Goal: Information Seeking & Learning: Find specific page/section

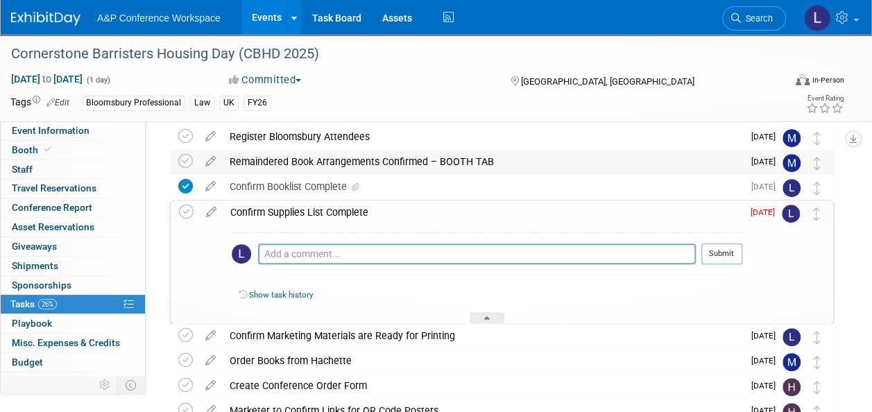
scroll to position [227, 0]
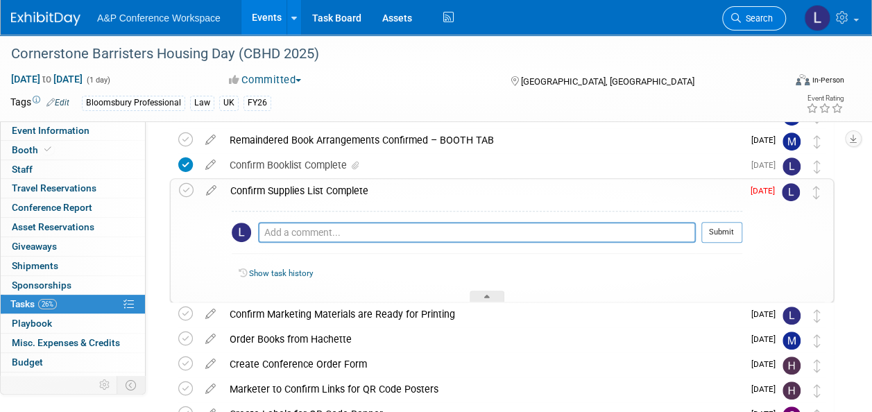
click at [760, 17] on span "Search" at bounding box center [757, 18] width 32 height 10
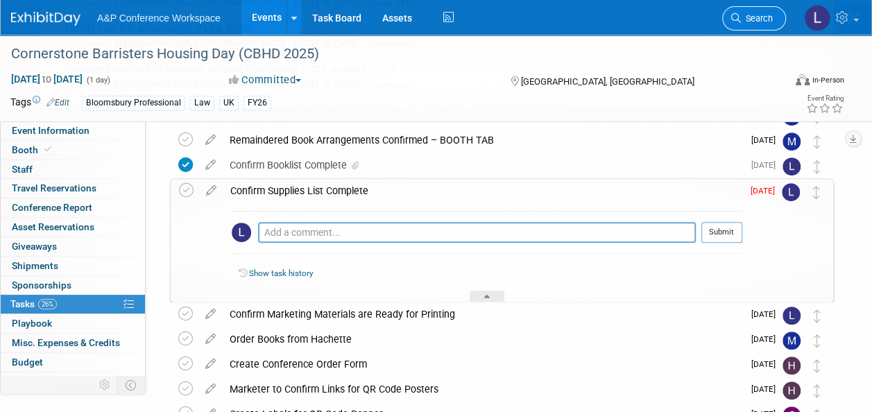
scroll to position [0, 0]
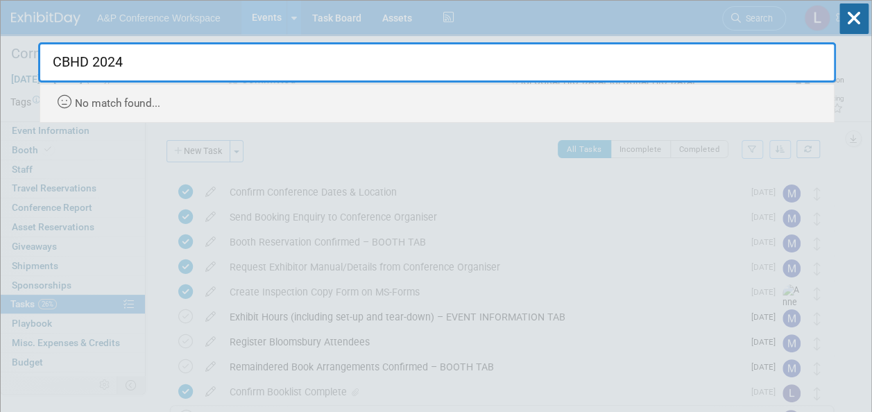
click at [66, 59] on input "CBHD 2024" at bounding box center [437, 62] width 798 height 40
click at [157, 67] on input "Cornerstone 2024" at bounding box center [437, 62] width 798 height 40
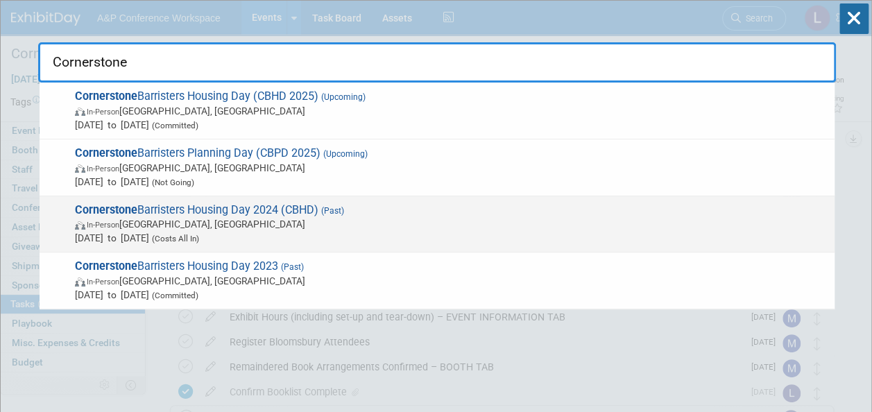
type input "Cornerstone"
click at [183, 218] on span "In-Person [GEOGRAPHIC_DATA], [GEOGRAPHIC_DATA]" at bounding box center [451, 224] width 753 height 14
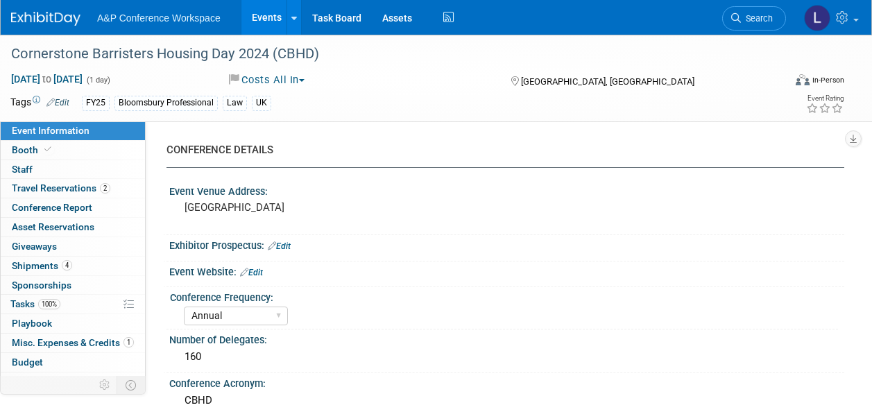
select select "Annual"
select select "Level 2"
select select "In-Person Booth"
select select "[PERSON_NAME]"
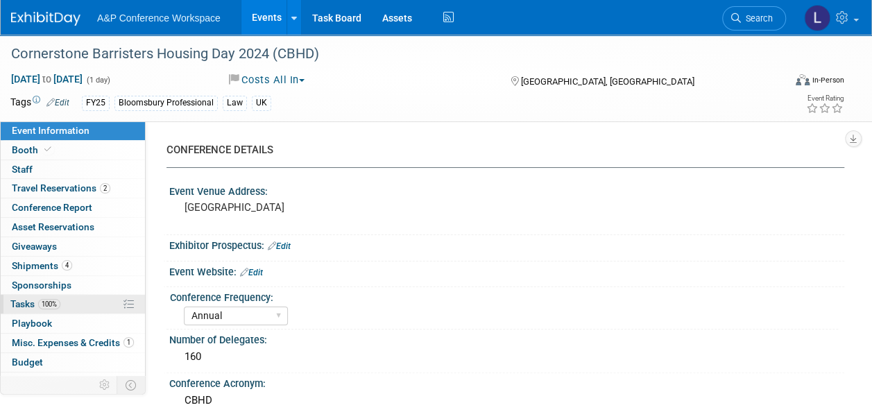
click at [53, 303] on span "100%" at bounding box center [49, 304] width 22 height 10
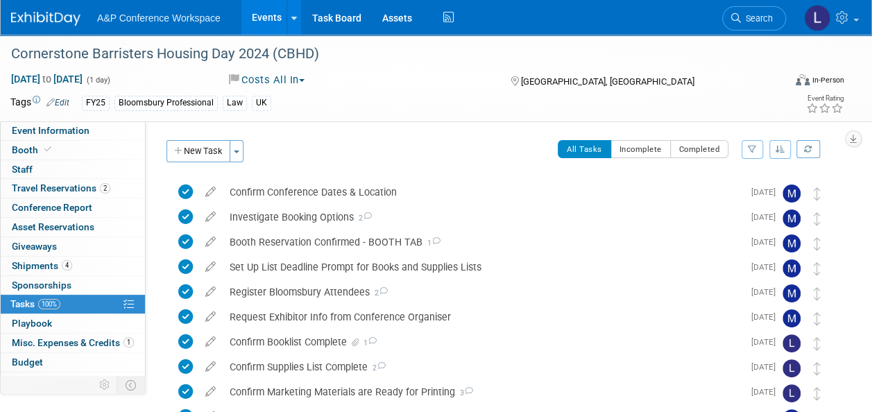
scroll to position [69, 0]
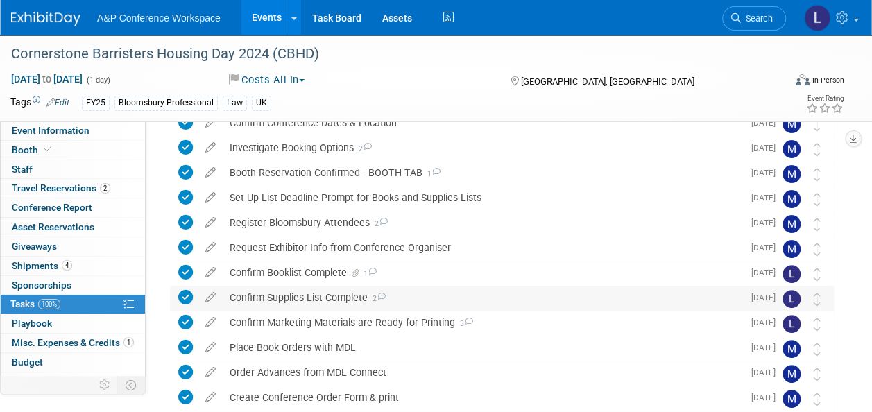
click at [380, 293] on icon at bounding box center [381, 297] width 9 height 8
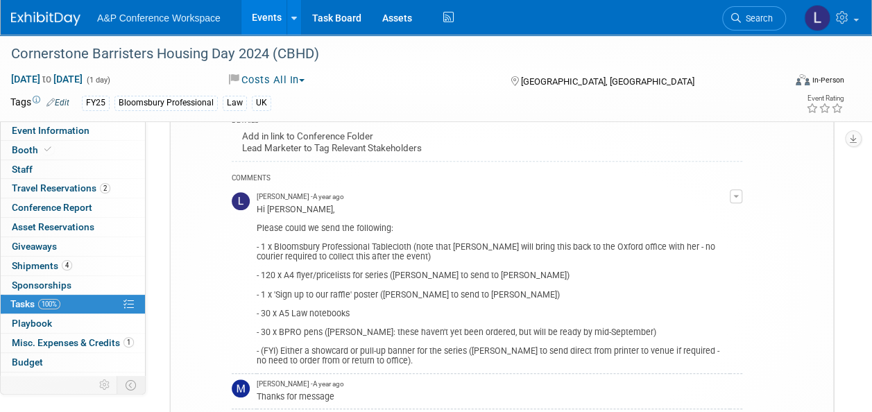
scroll to position [347, 0]
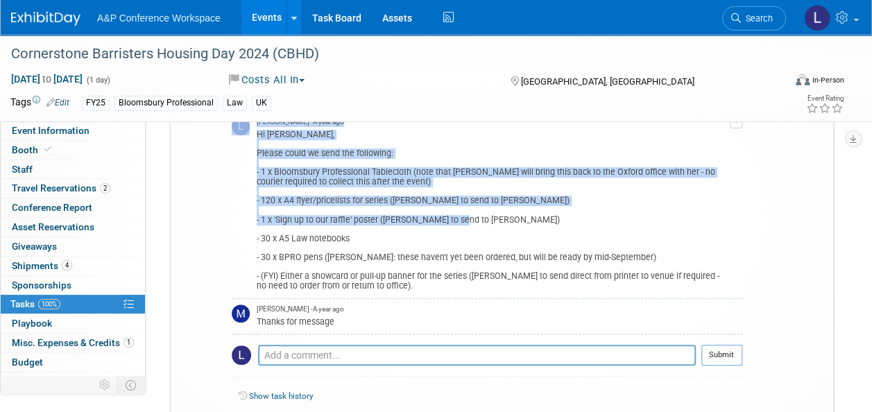
drag, startPoint x: 253, startPoint y: 172, endPoint x: 458, endPoint y: 221, distance: 210.5
click at [458, 221] on tr "Louise Morgan - A year ago Hi Matt, Please could we send the following: - 1 x B…" at bounding box center [487, 205] width 511 height 187
drag, startPoint x: 458, startPoint y: 221, endPoint x: 364, endPoint y: 202, distance: 95.7
click at [364, 202] on div "Hi Matt, Please could we send the following: - 1 x Bloomsbury Professional Tabl…" at bounding box center [493, 209] width 473 height 164
click at [292, 178] on div "Hi Matt, Please could we send the following: - 1 x Bloomsbury Professional Tabl…" at bounding box center [493, 209] width 473 height 164
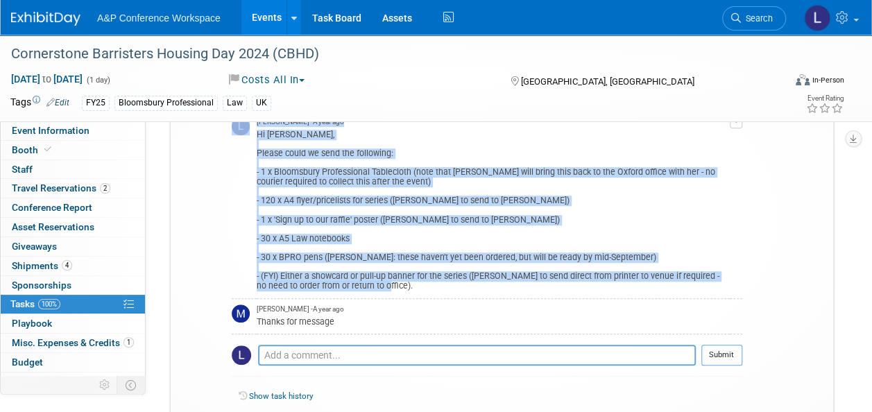
drag, startPoint x: 253, startPoint y: 167, endPoint x: 409, endPoint y: 282, distance: 193.0
click at [409, 282] on tr "Louise Morgan - A year ago Hi Matt, Please could we send the following: - 1 x B…" at bounding box center [487, 205] width 511 height 187
drag, startPoint x: 409, startPoint y: 282, endPoint x: 332, endPoint y: 176, distance: 130.2
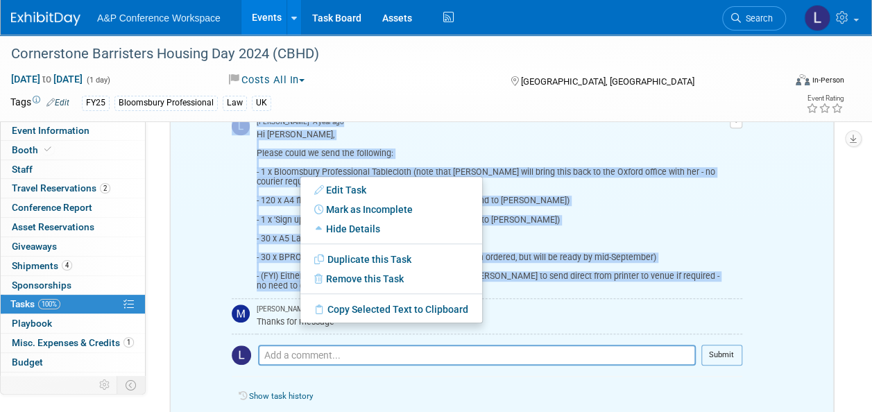
click at [287, 155] on div "Hi Matt, Please could we send the following: - 1 x Bloomsbury Professional Tabl…" at bounding box center [493, 209] width 473 height 164
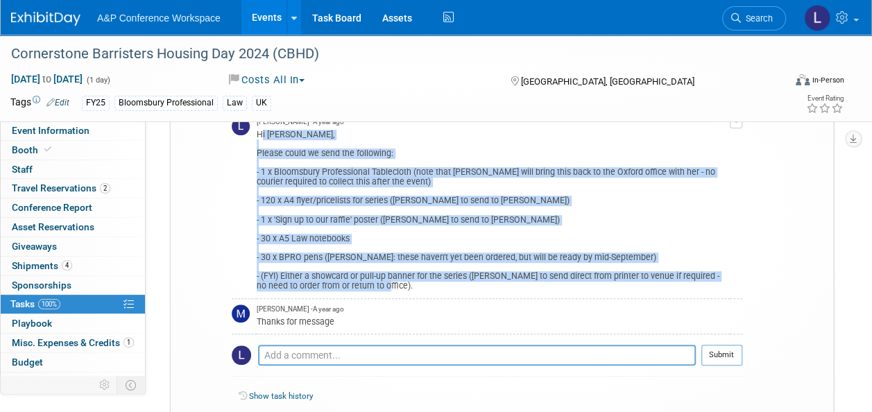
drag, startPoint x: 257, startPoint y: 133, endPoint x: 405, endPoint y: 284, distance: 211.5
click at [405, 284] on div "Hi Matt, Please could we send the following: - 1 x Bloomsbury Professional Tabl…" at bounding box center [493, 209] width 473 height 164
copy div "Hi Matt, Please could we send the following: - 1 x Bloomsbury Professional Tabl…"
